Goal: Information Seeking & Learning: Learn about a topic

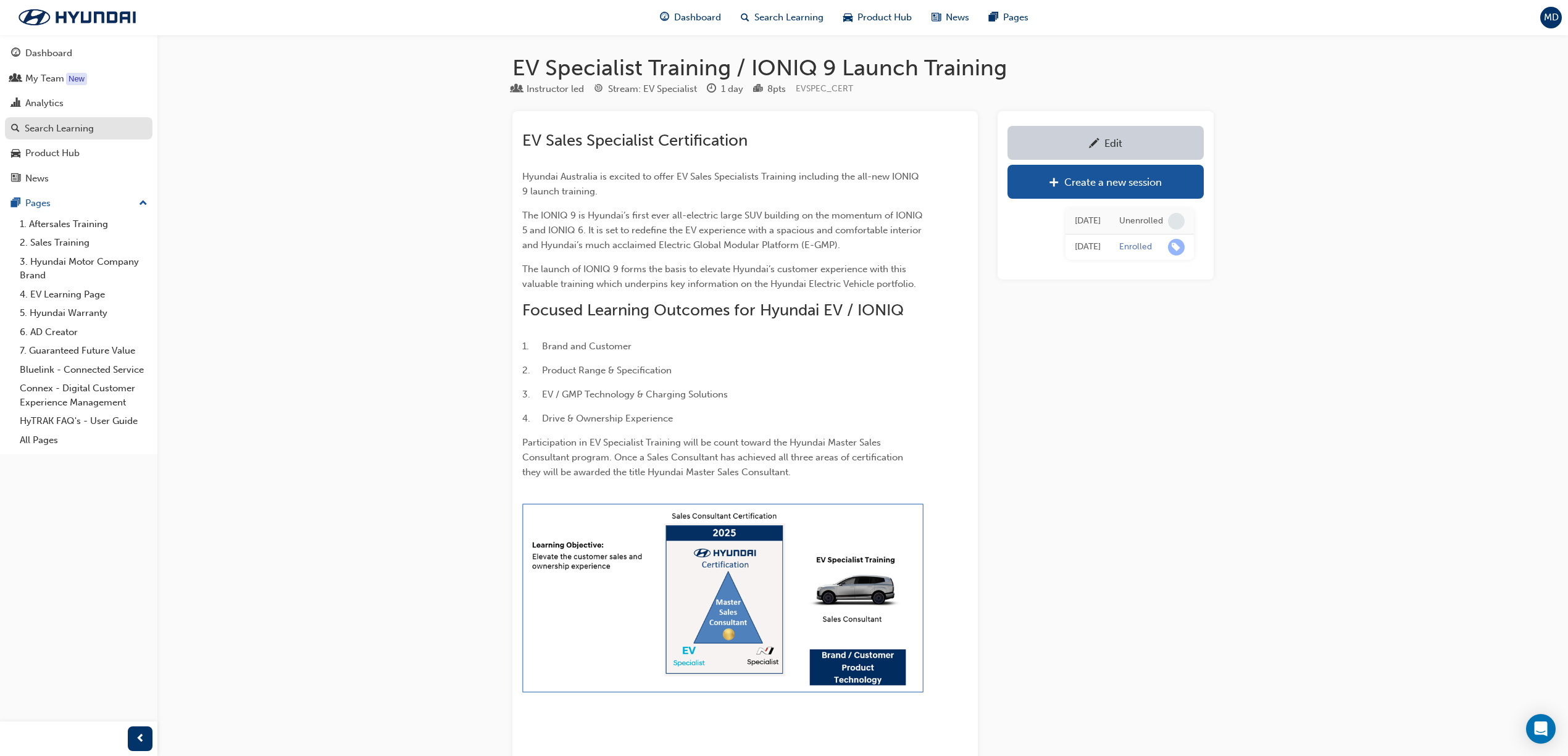
click at [50, 127] on div "Search Learning" at bounding box center [60, 129] width 69 height 14
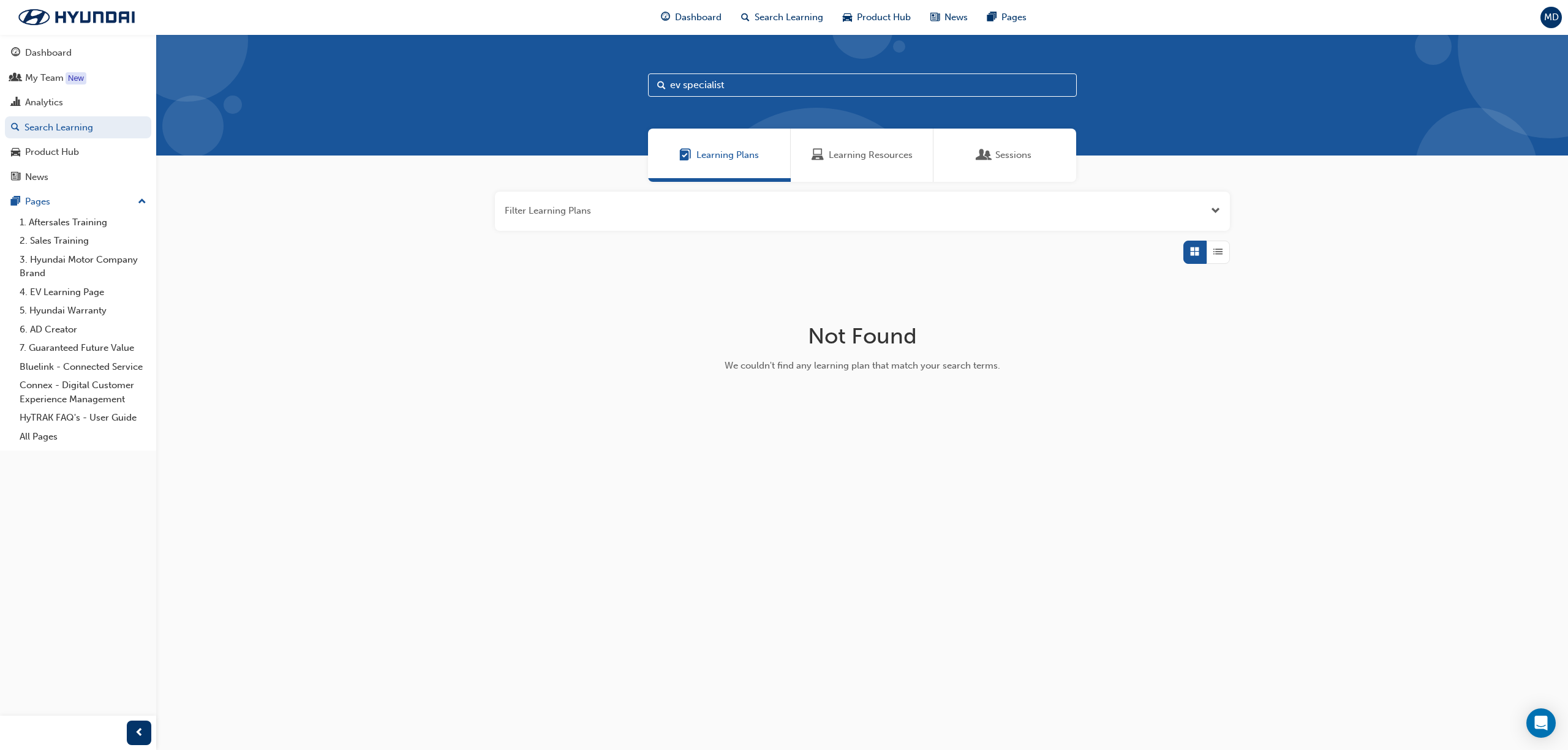
click at [871, 168] on div "Learning Resources" at bounding box center [862, 155] width 143 height 53
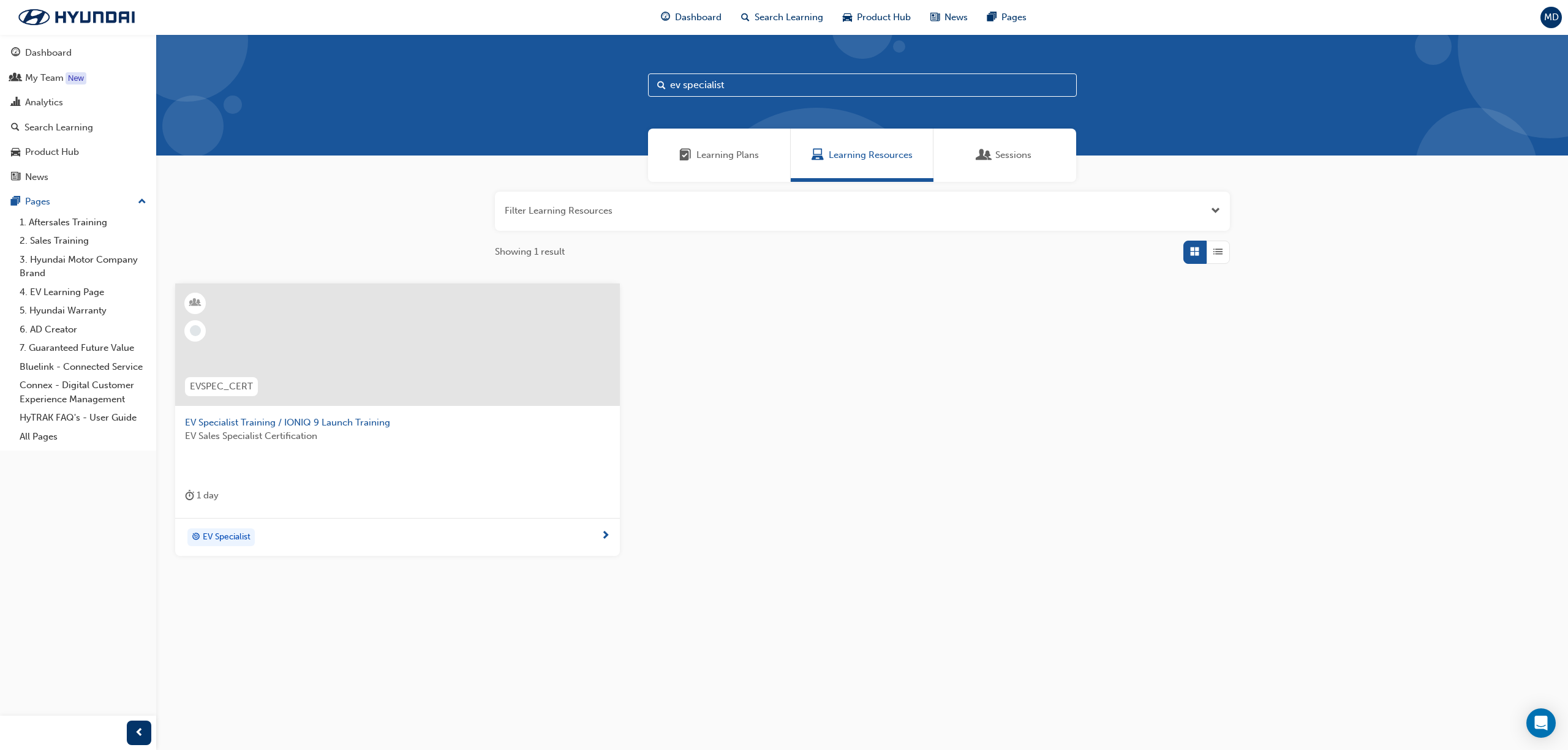
click at [836, 93] on input "ev specialist" at bounding box center [862, 85] width 429 height 23
drag, startPoint x: 836, startPoint y: 93, endPoint x: 506, endPoint y: 97, distance: 330.0
click at [506, 97] on div "ev specialist" at bounding box center [862, 95] width 1411 height 122
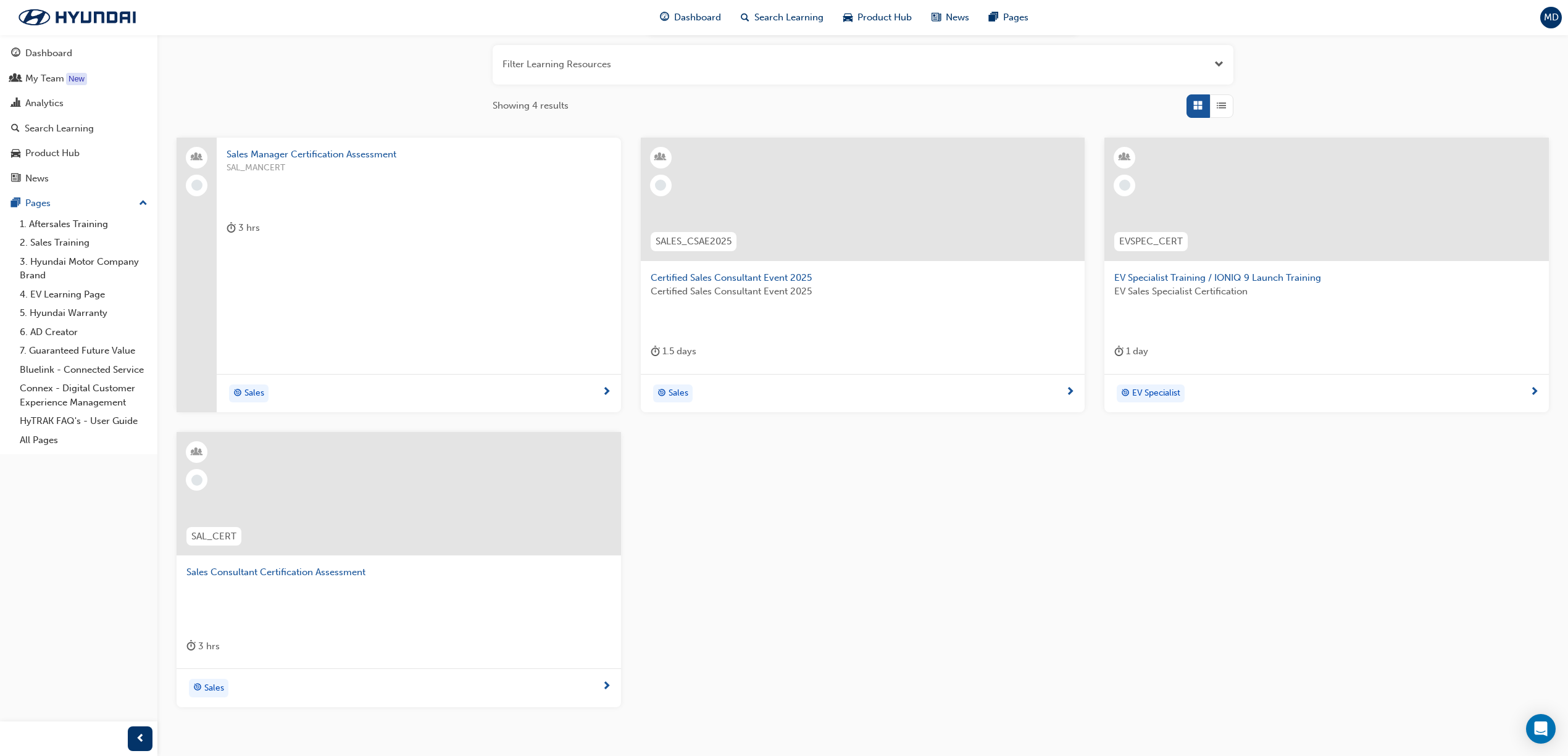
scroll to position [164, 0]
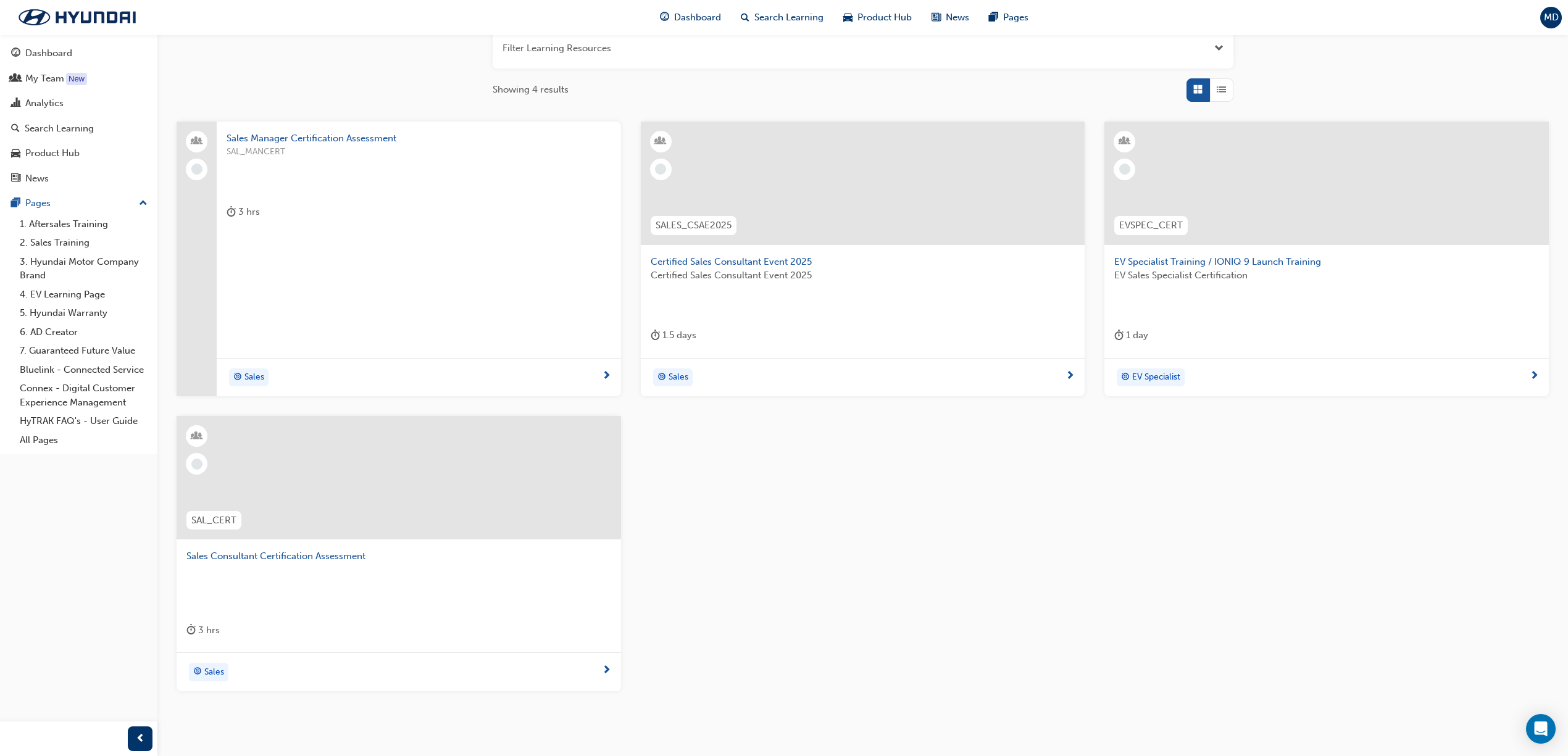
type input "cert"
click at [580, 483] on div at bounding box center [398, 478] width 444 height 123
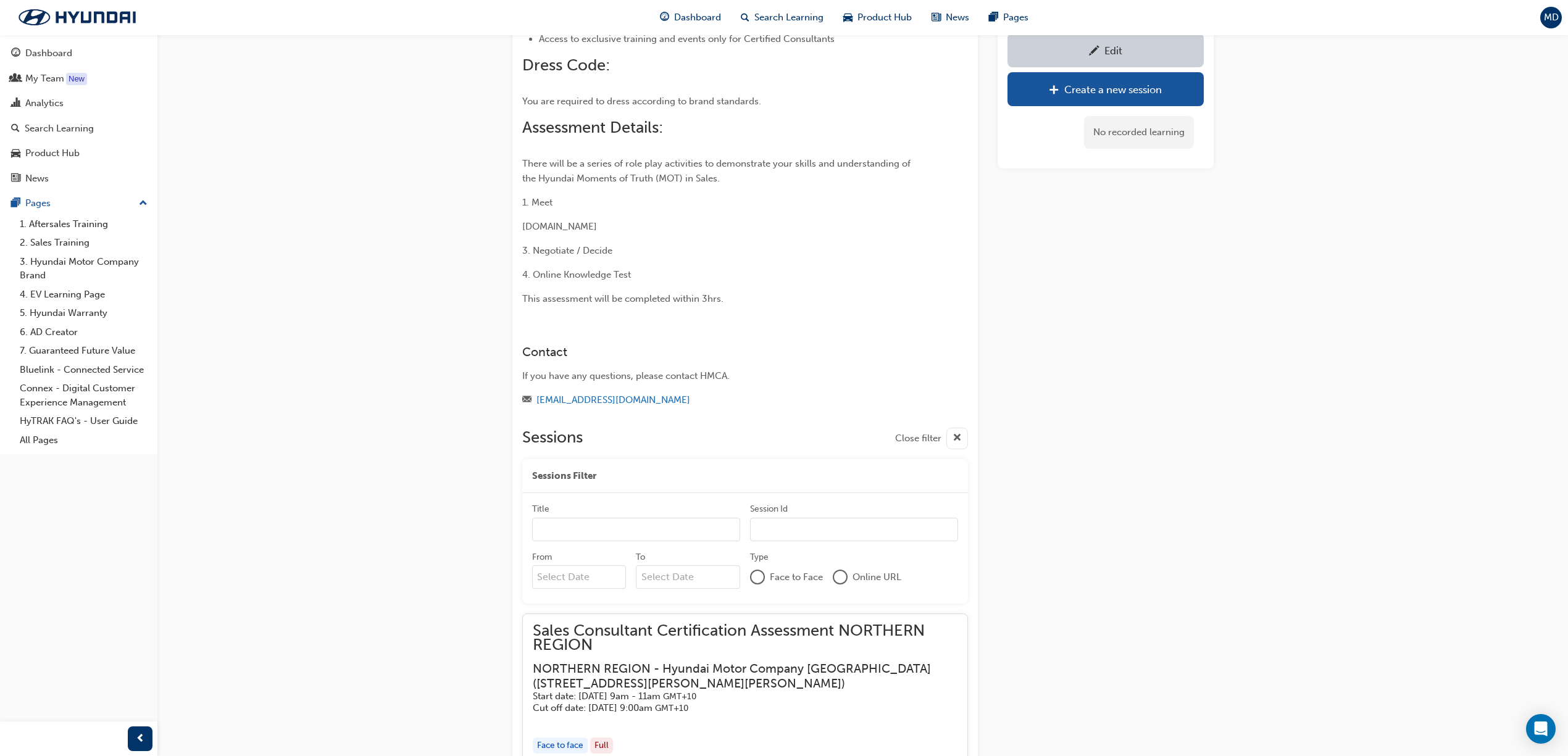
scroll to position [1070, 0]
